Goal: Task Accomplishment & Management: Use online tool/utility

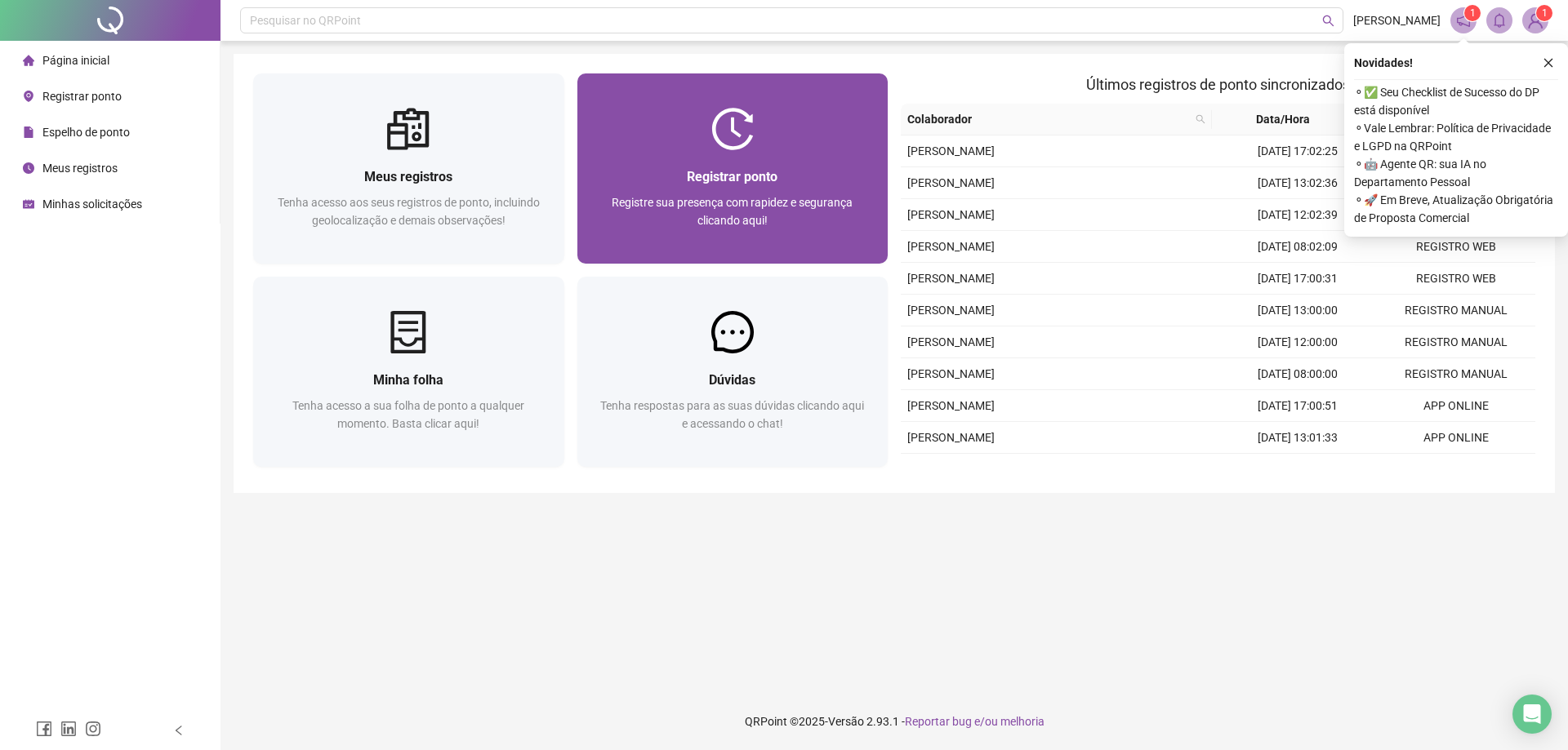
click at [740, 224] on span "Registre sua presença com rapidez e segurança clicando aqui!" at bounding box center [731, 212] width 241 height 31
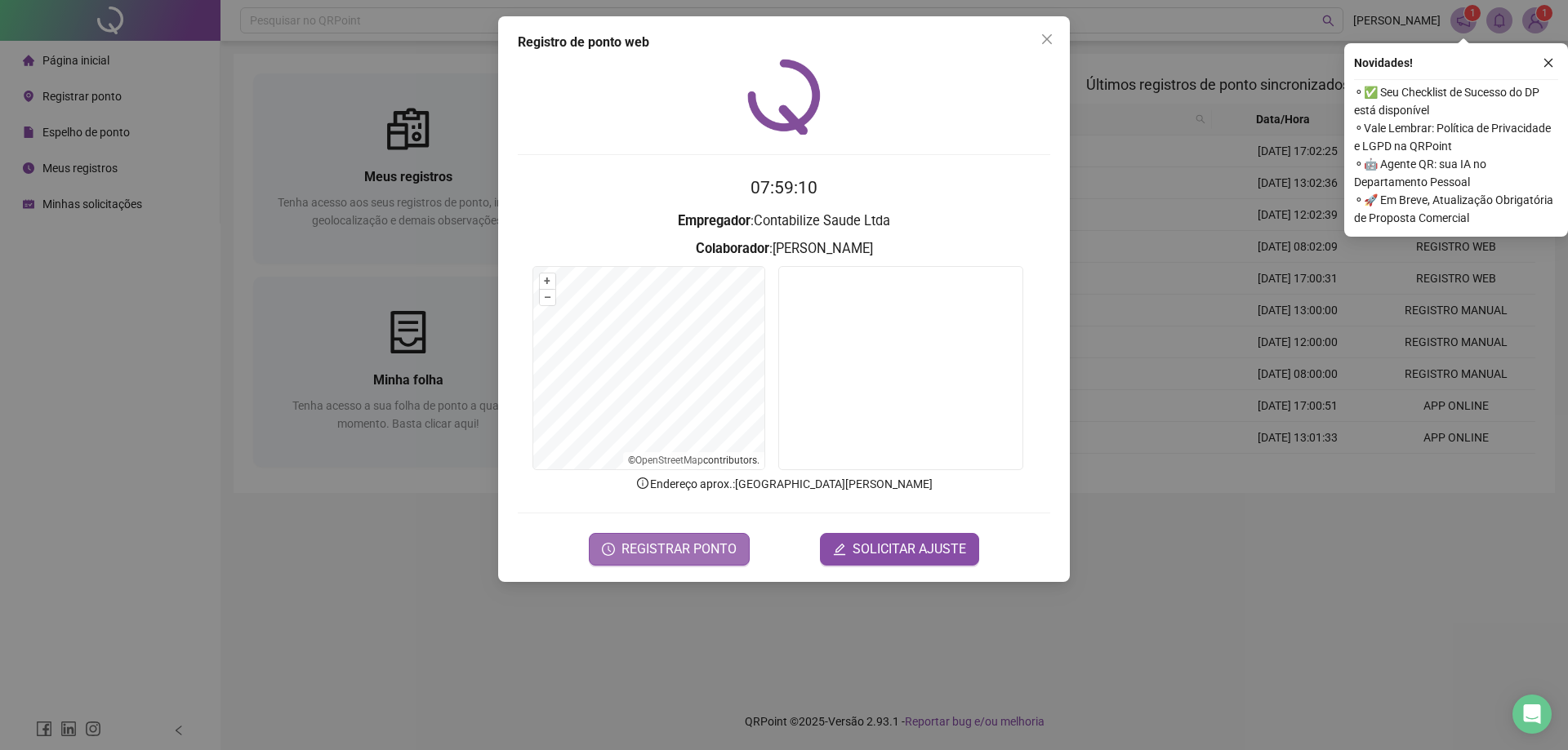
click at [688, 543] on span "REGISTRAR PONTO" at bounding box center [679, 549] width 115 height 20
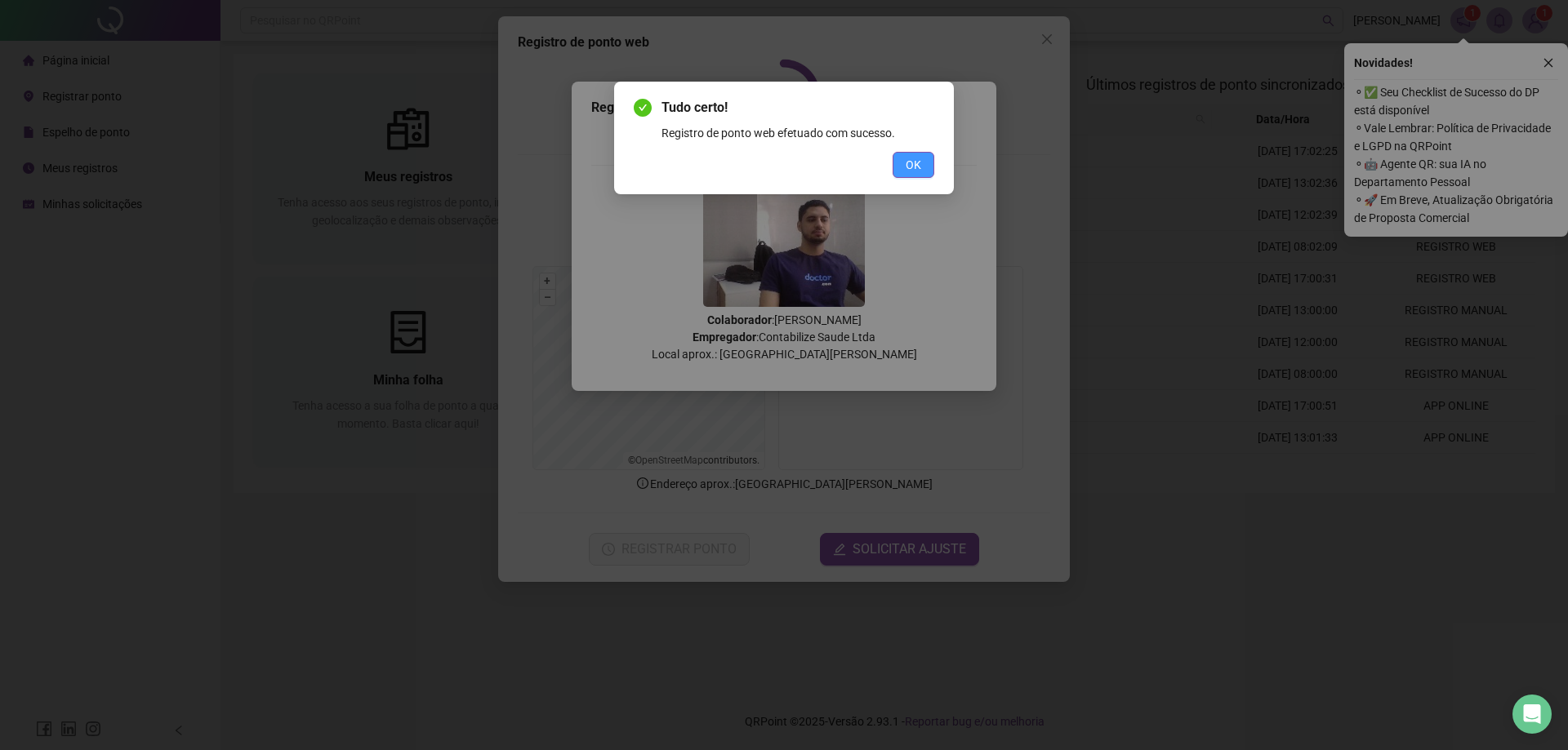
click at [924, 165] on button "OK" at bounding box center [913, 165] width 42 height 26
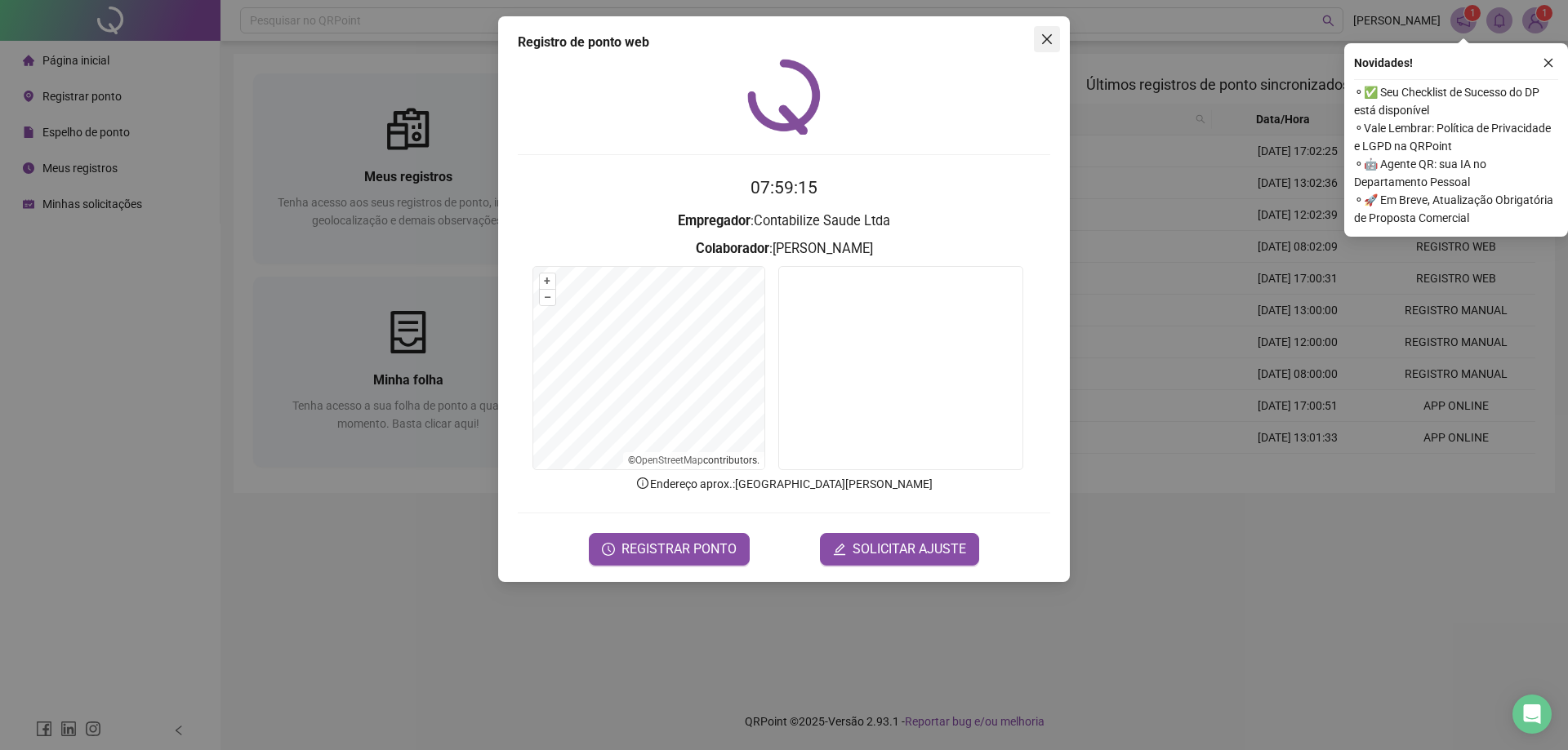
click at [1042, 34] on icon "close" at bounding box center [1046, 39] width 13 height 13
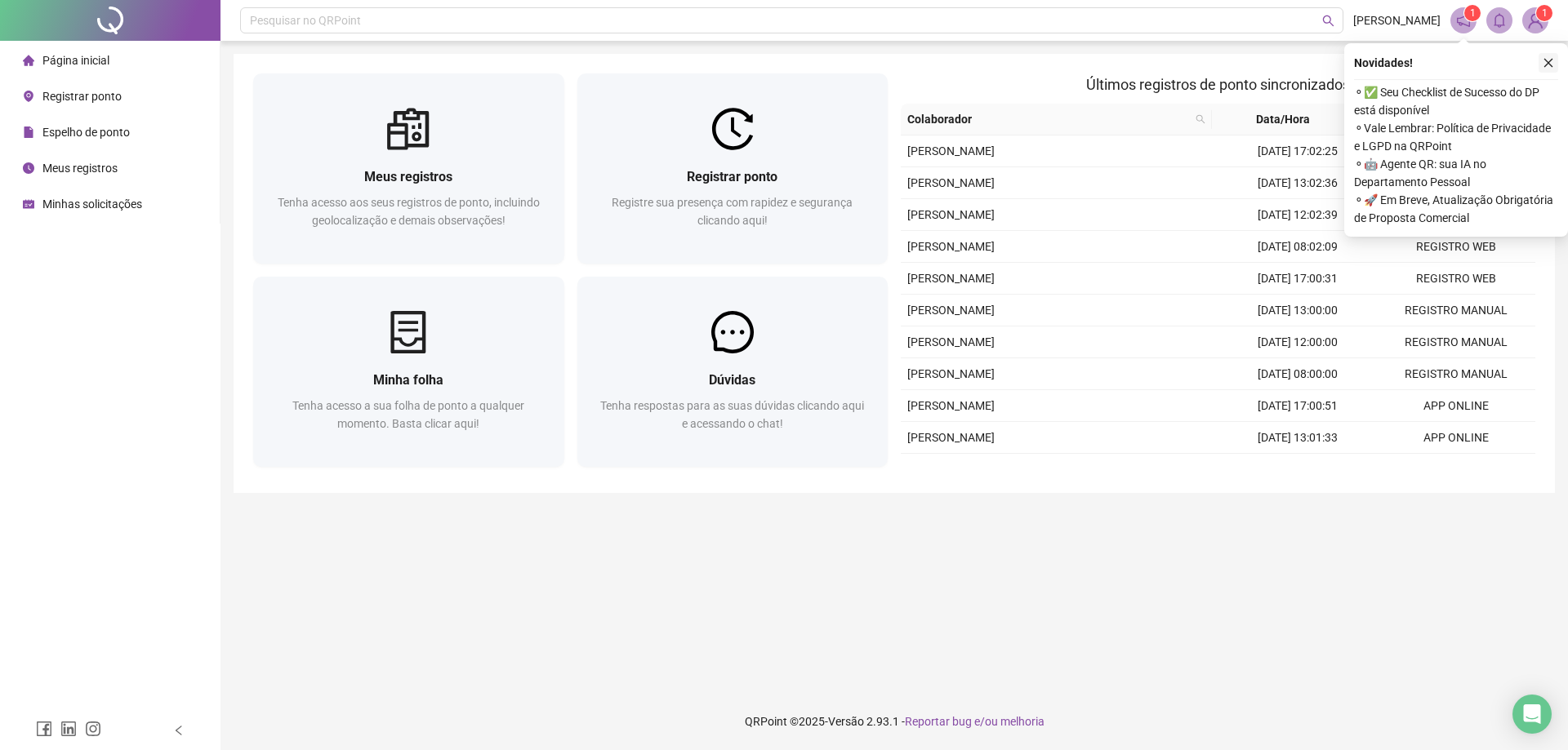
click at [1546, 61] on icon "close" at bounding box center [1547, 63] width 11 height 11
